Goal: Transaction & Acquisition: Obtain resource

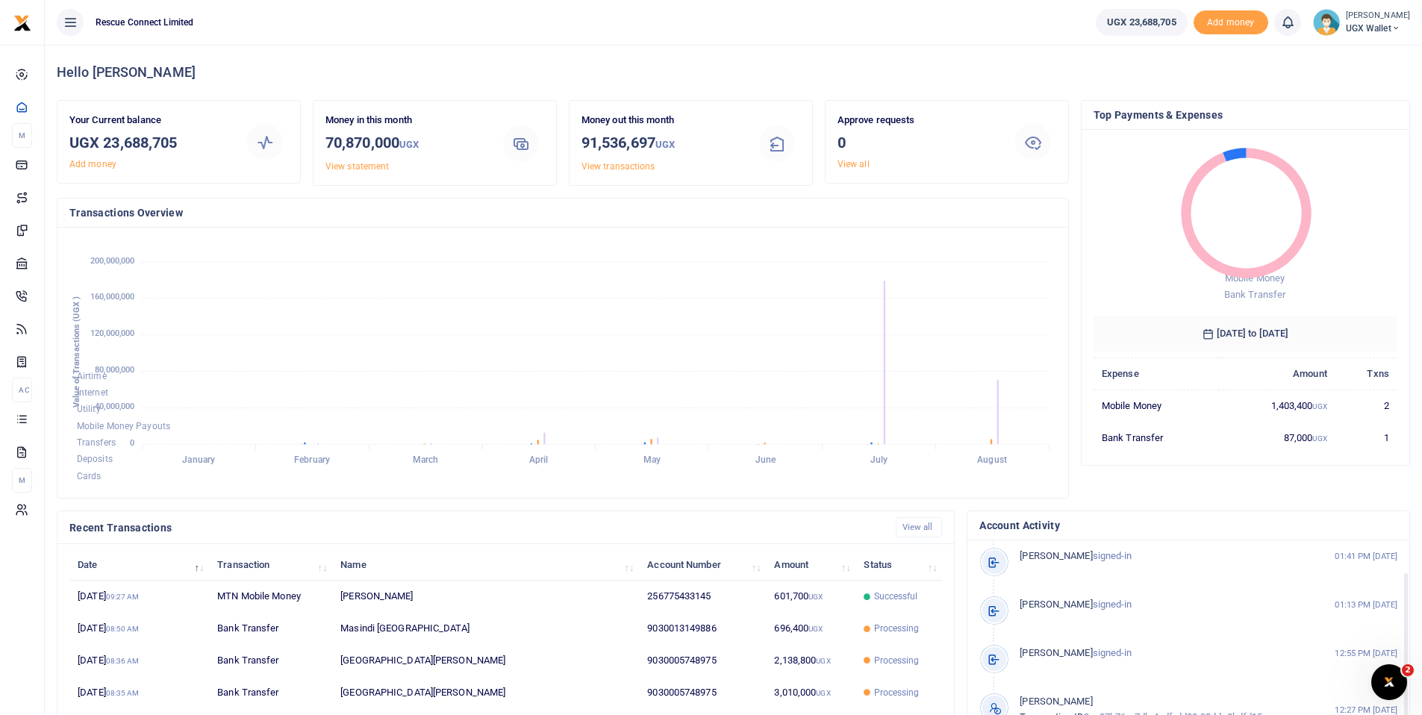
scroll to position [3, 0]
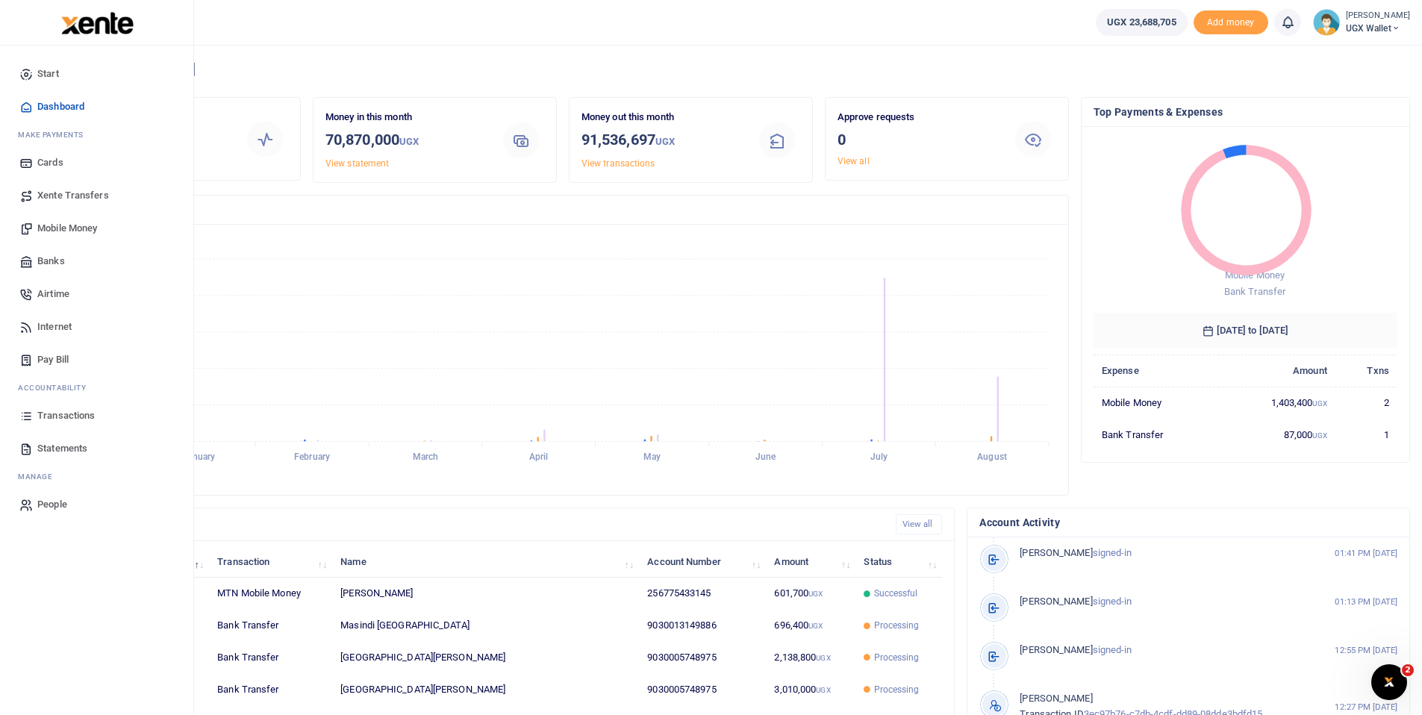
click at [65, 412] on span "Transactions" at bounding box center [65, 415] width 57 height 15
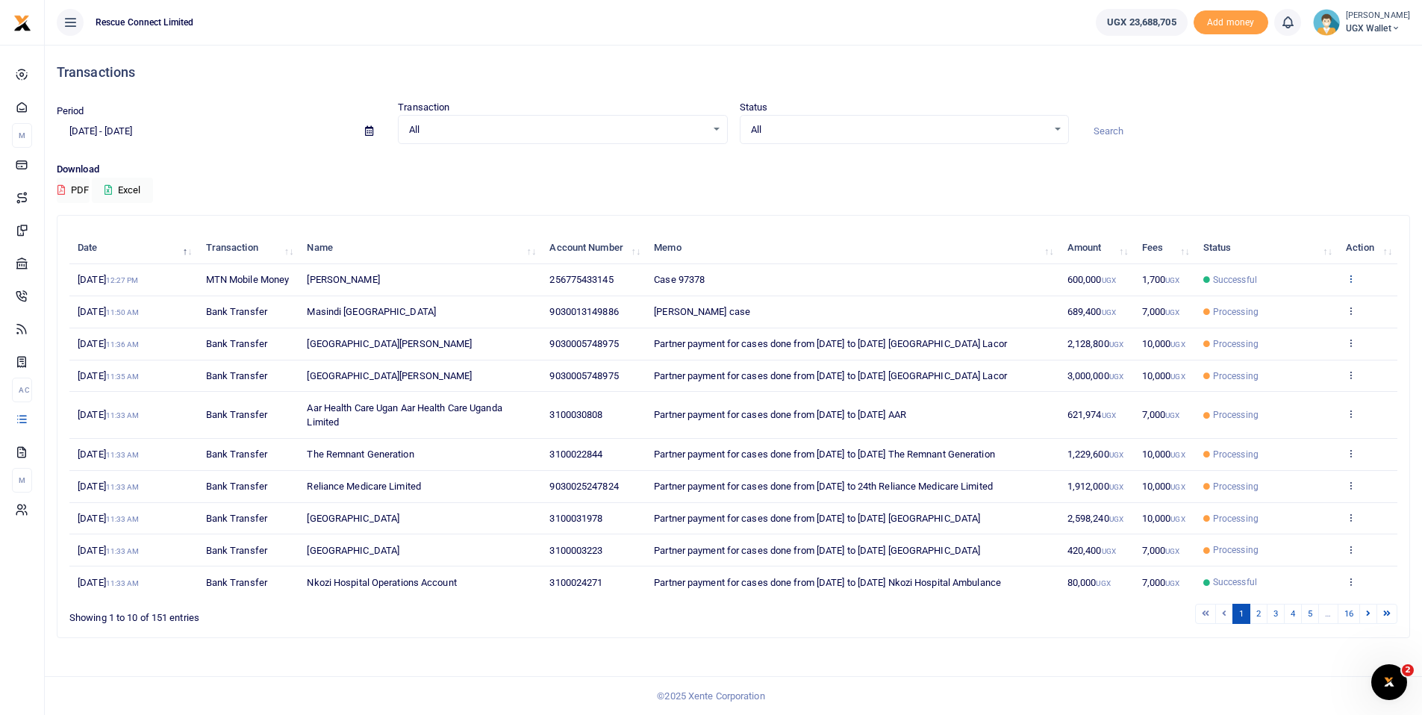
click at [1353, 284] on icon at bounding box center [1351, 278] width 10 height 10
click at [1294, 325] on link "View details" at bounding box center [1296, 325] width 118 height 21
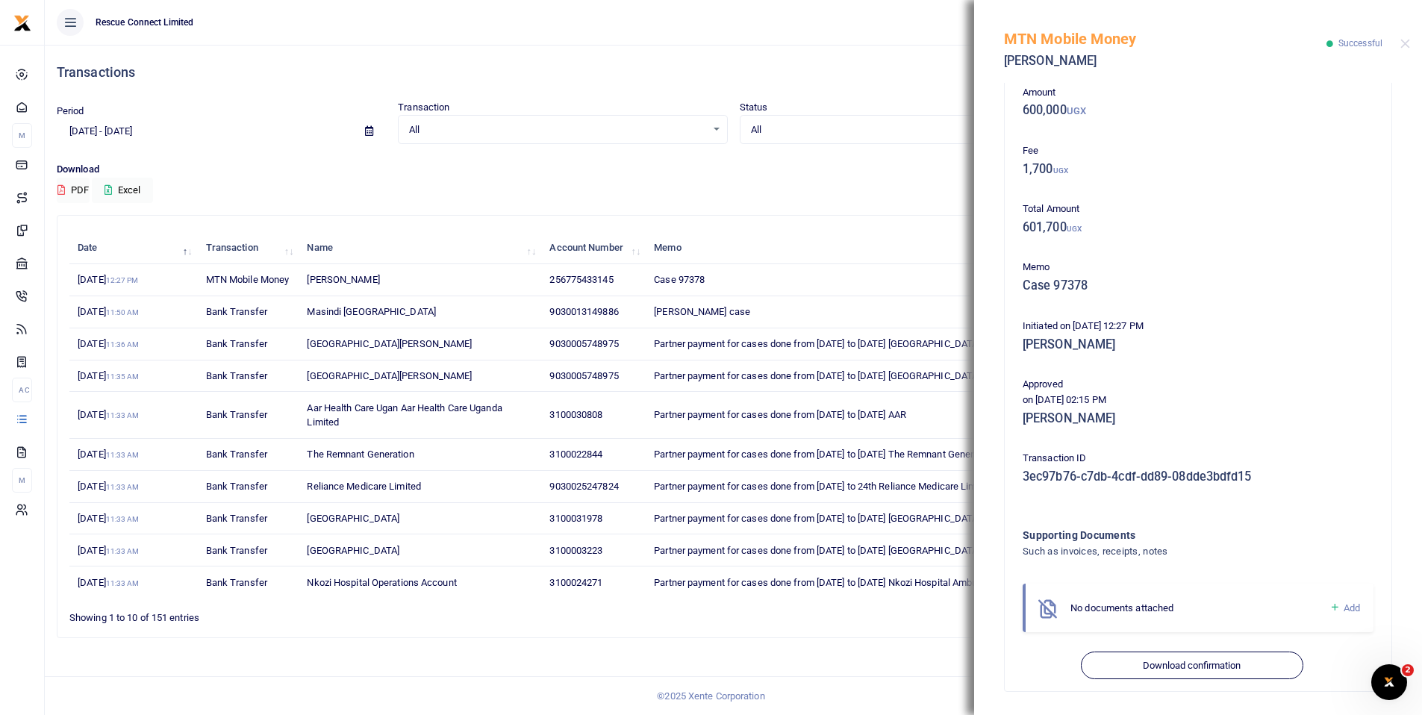
scroll to position [78, 0]
click at [1204, 671] on button "Download confirmation" at bounding box center [1192, 665] width 222 height 28
click at [1404, 43] on button "Close" at bounding box center [1406, 44] width 10 height 10
